Goal: Information Seeking & Learning: Learn about a topic

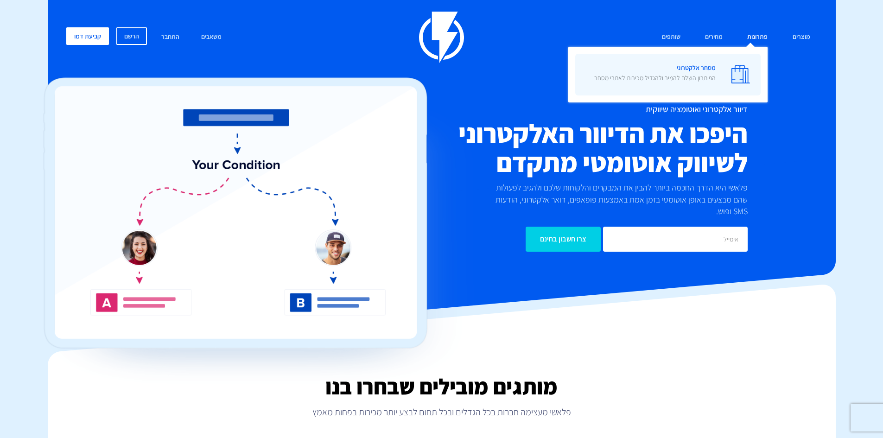
click at [732, 70] on img at bounding box center [740, 74] width 19 height 19
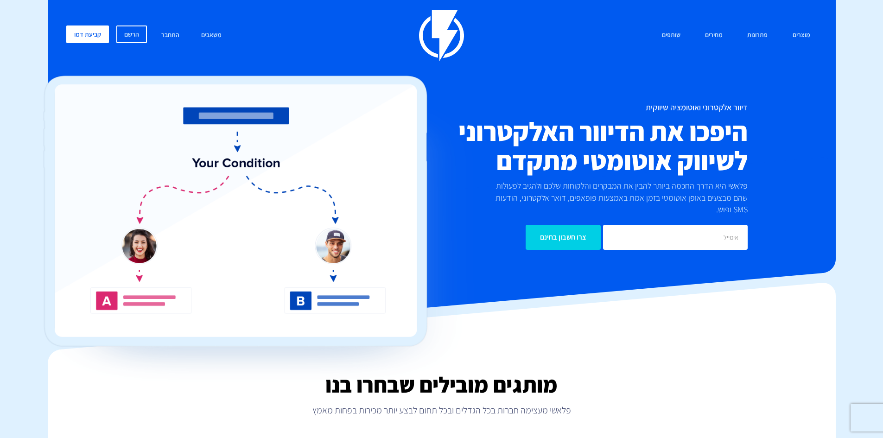
scroll to position [278, 0]
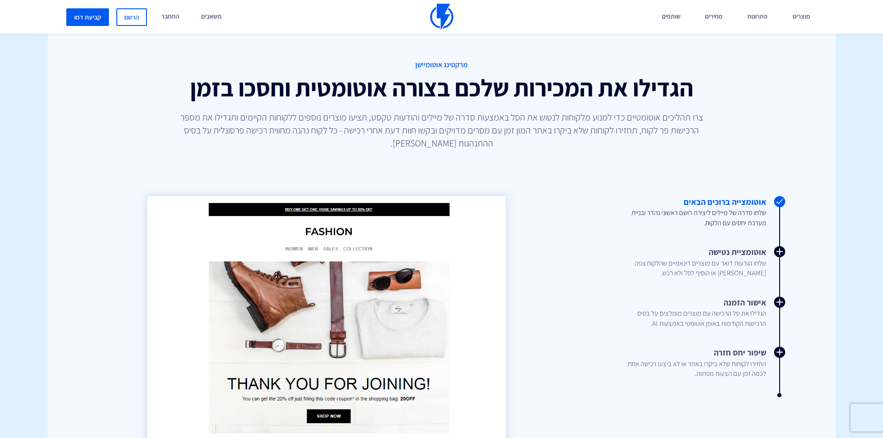
scroll to position [927, 0]
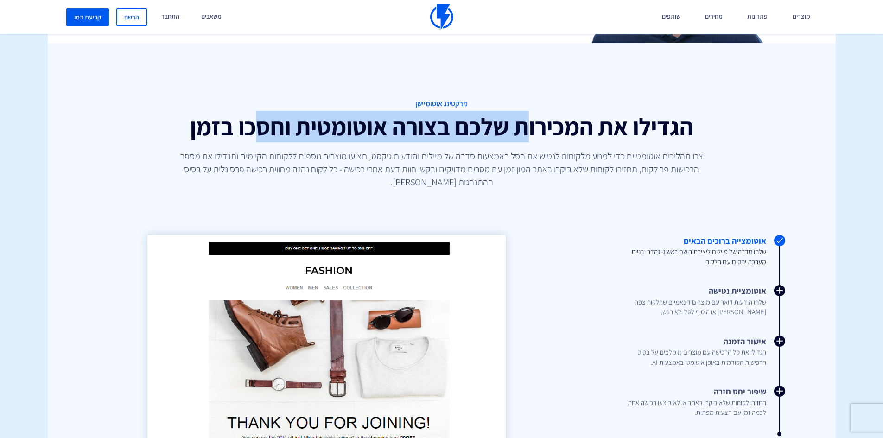
drag, startPoint x: 518, startPoint y: 116, endPoint x: 254, endPoint y: 128, distance: 263.9
click at [255, 128] on h2 "הגדילו את המכירות שלכם בצורה אוטומטית וחסכו בזמן" at bounding box center [441, 127] width 676 height 26
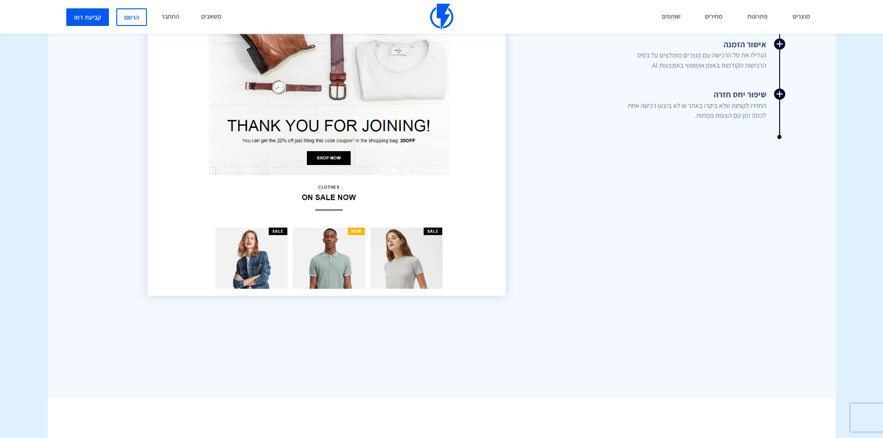
scroll to position [0, 0]
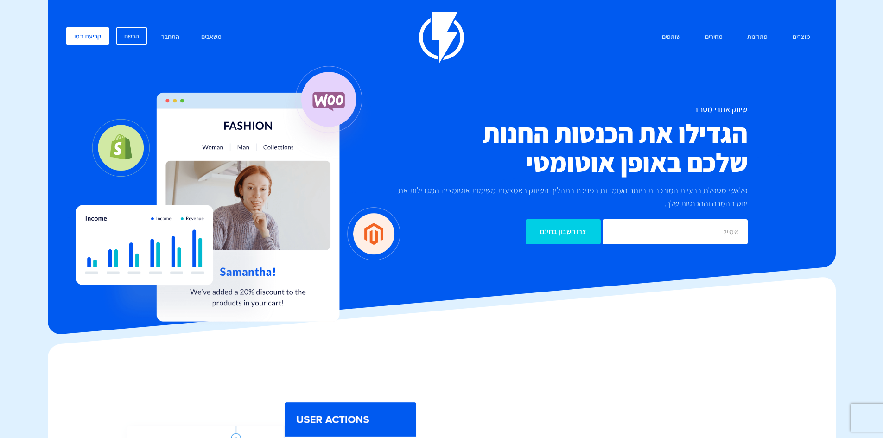
drag, startPoint x: 380, startPoint y: 304, endPoint x: 380, endPoint y: 11, distance: 292.8
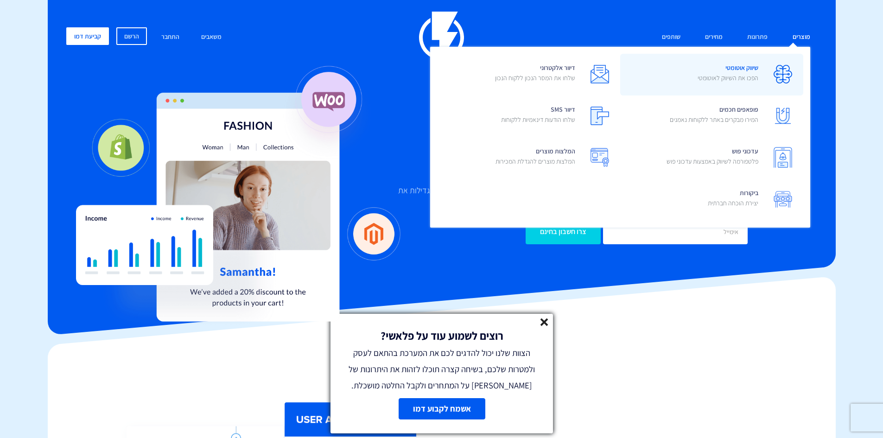
click at [750, 72] on span "שיווק אוטומטי הפכו את השיווק לאוטומטי" at bounding box center [727, 74] width 61 height 26
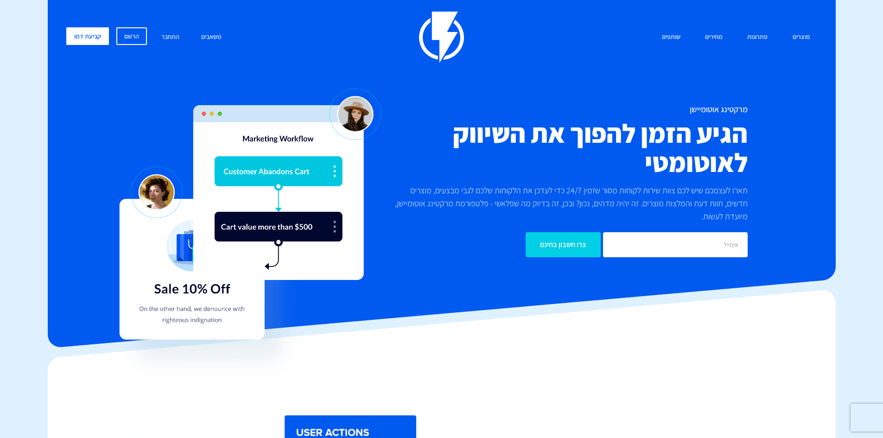
drag, startPoint x: 509, startPoint y: 167, endPoint x: 493, endPoint y: -40, distance: 208.1
click at [710, 37] on link "מחירים" at bounding box center [714, 37] width 32 height 20
